Goal: Transaction & Acquisition: Purchase product/service

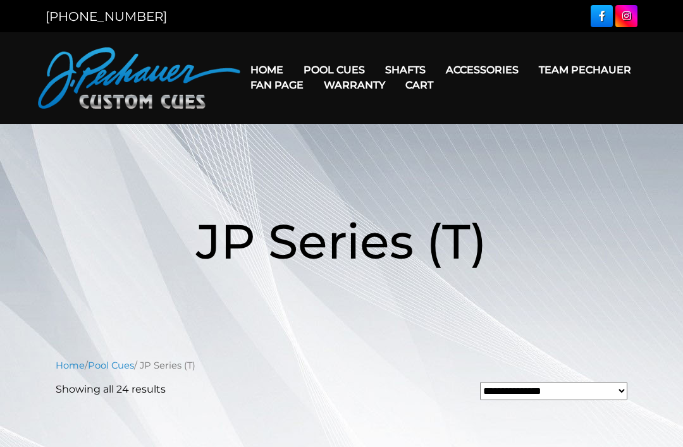
click at [528, 70] on link "Team Pechauer" at bounding box center [584, 70] width 112 height 32
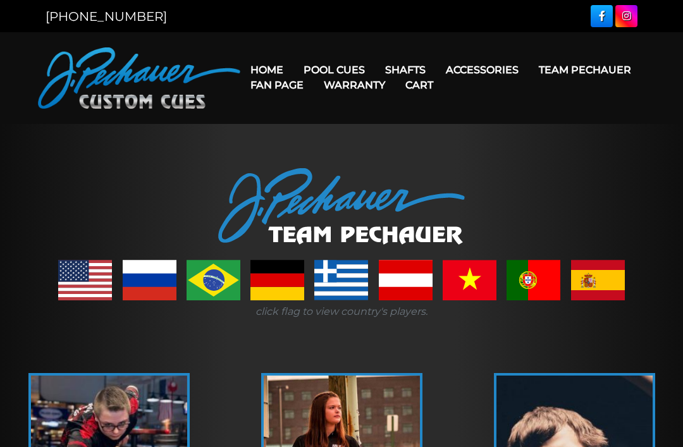
click at [400, 133] on link "Pro Series (R) – NEW" at bounding box center [371, 124] width 155 height 18
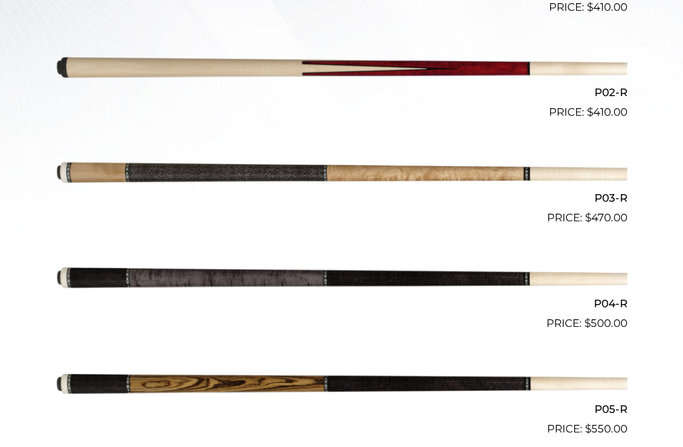
scroll to position [496, 0]
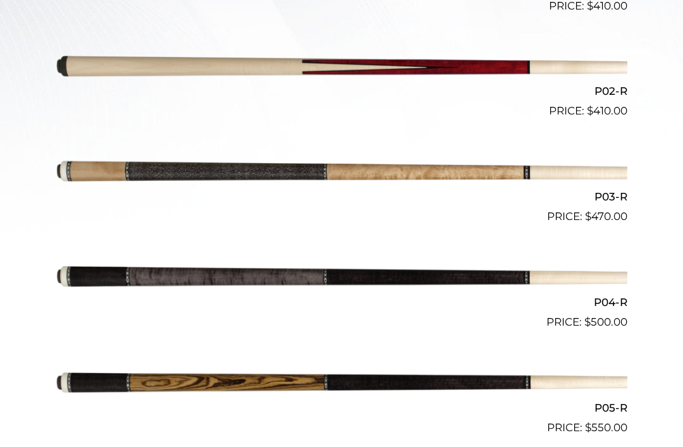
click at [363, 278] on img at bounding box center [341, 277] width 571 height 95
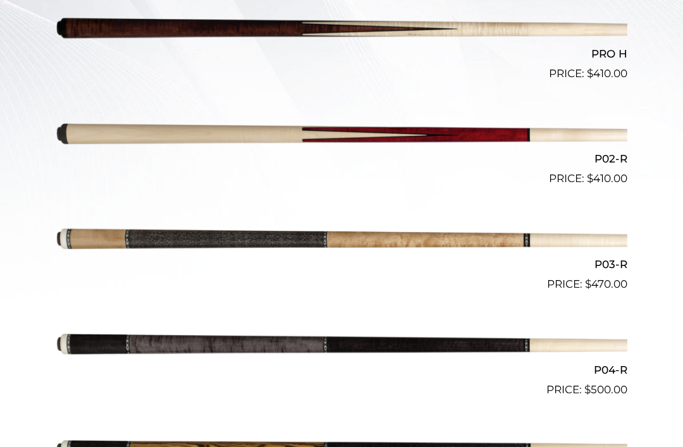
scroll to position [429, 0]
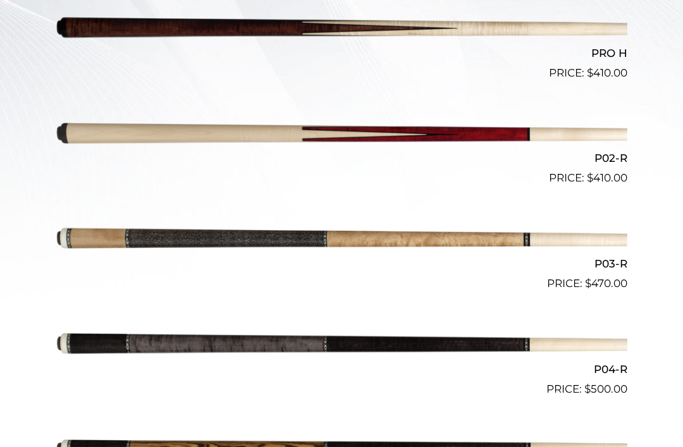
click at [464, 337] on img at bounding box center [341, 344] width 571 height 95
